Goal: Task Accomplishment & Management: Use online tool/utility

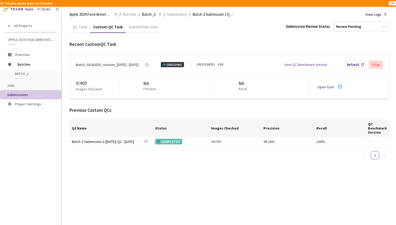
click at [361, 66] on div "Refresh" at bounding box center [355, 64] width 21 height 9
click at [337, 86] on icon at bounding box center [340, 86] width 6 height 6
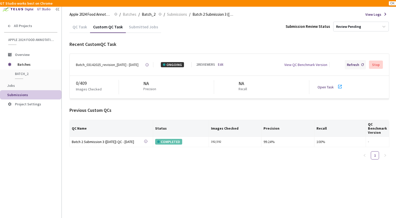
click at [354, 65] on div "Refresh" at bounding box center [353, 64] width 12 height 5
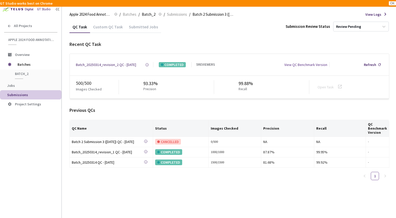
click at [119, 24] on div "Custom QC Task" at bounding box center [108, 28] width 36 height 9
